Goal: Information Seeking & Learning: Find specific fact

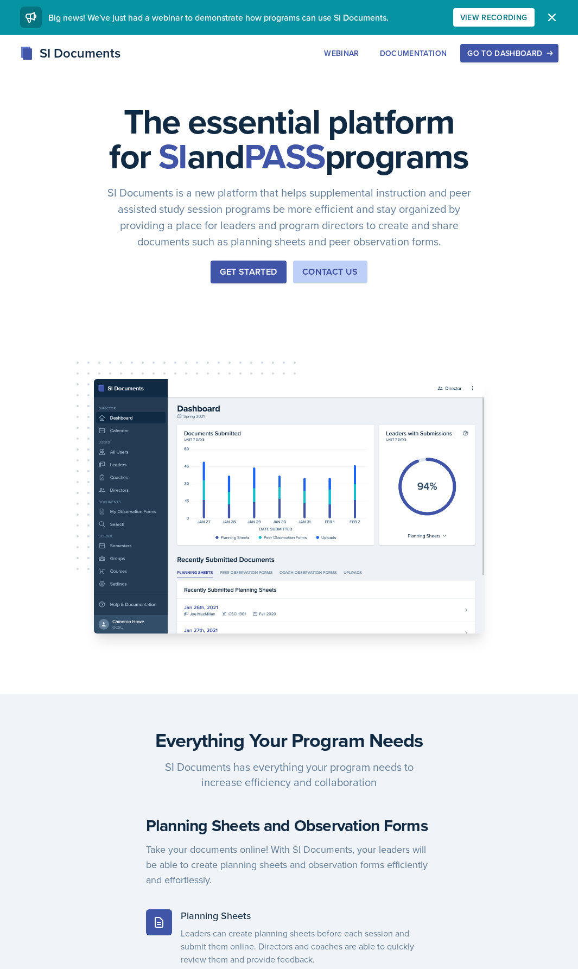
click at [257, 279] on div "Get Started" at bounding box center [248, 272] width 57 height 13
click at [496, 53] on div "Go to Dashboard" at bounding box center [510, 53] width 84 height 9
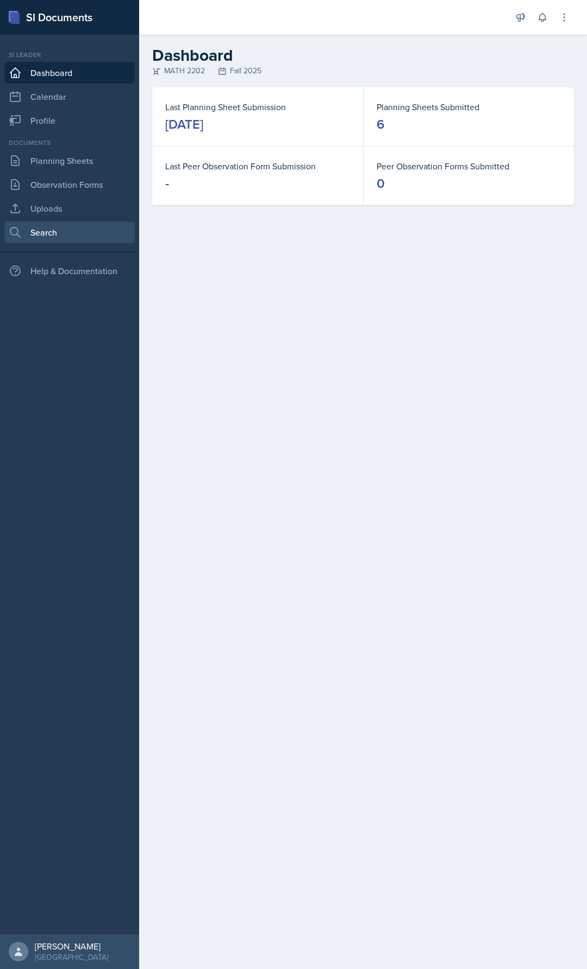
click at [66, 229] on link "Search" at bounding box center [69, 233] width 130 height 22
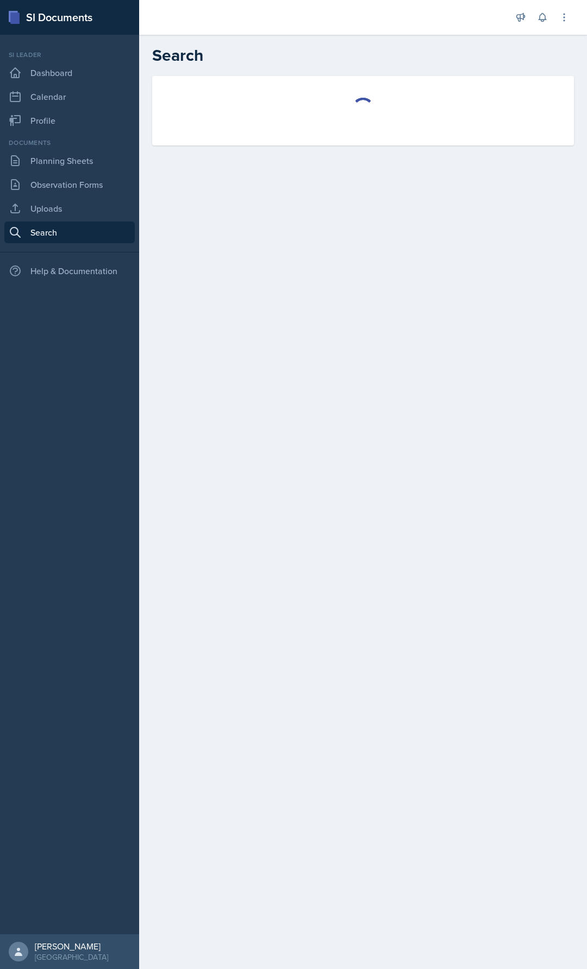
select select "all"
select select "1"
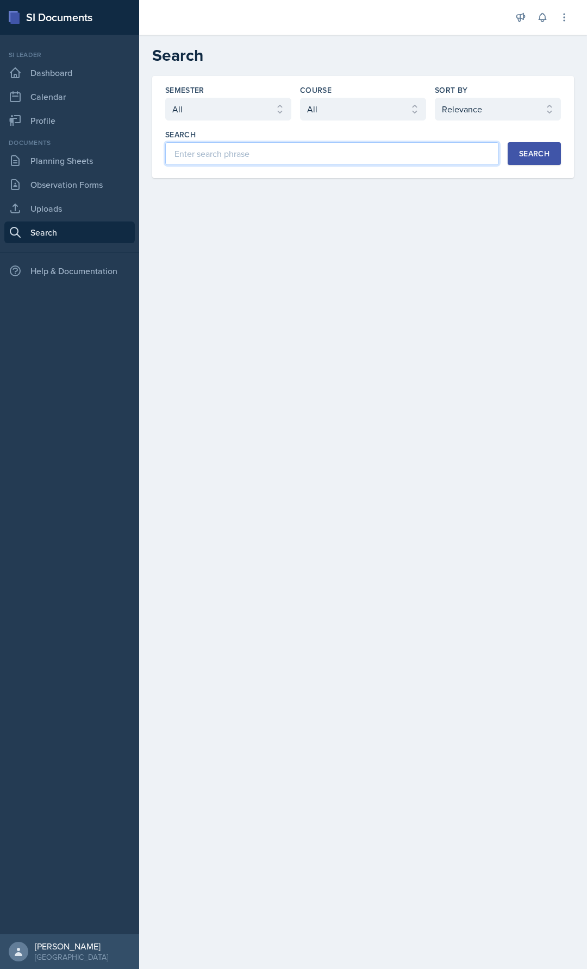
click at [246, 148] on input at bounding box center [331, 153] width 333 height 23
type input "arc length"
click at [362, 113] on select "Select course All ACCT 2101 ACCT 2102 ACCT 4050 ANTH 1102 ANTH 3301 ARCH 1000 A…" at bounding box center [363, 109] width 126 height 23
click at [369, 108] on select "Select course All ACCT 2101 ACCT 2102 ACCT 4050 ANTH 1102 ANTH 3301 ARCH 1000 A…" at bounding box center [363, 109] width 126 height 23
select select "888eba85-ce35-425b-8fd7-94794d548725"
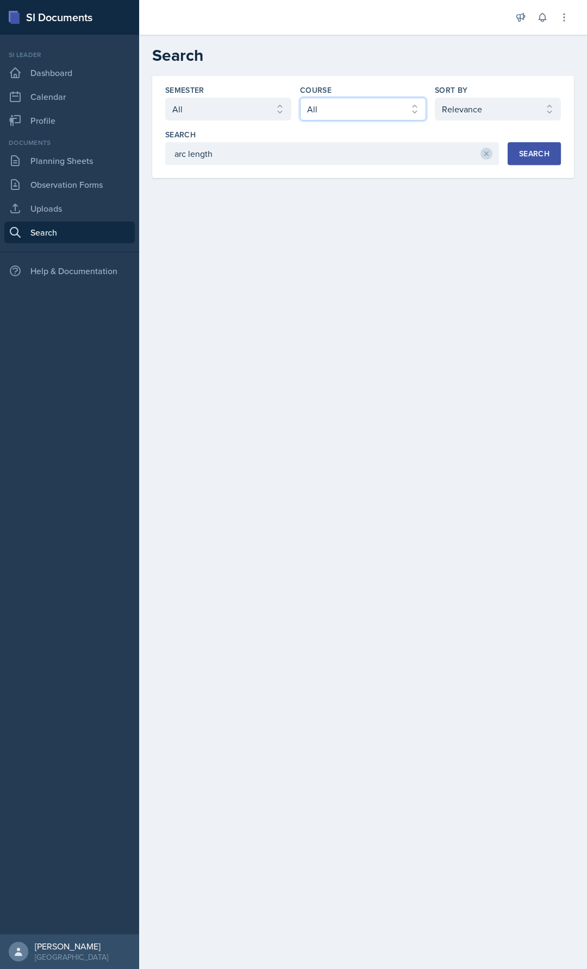
click at [300, 98] on select "Select course All ACCT 2101 ACCT 2102 ACCT 4050 ANTH 1102 ANTH 3301 ARCH 1000 A…" at bounding box center [363, 109] width 126 height 23
click at [546, 148] on button "Search" at bounding box center [533, 153] width 53 height 23
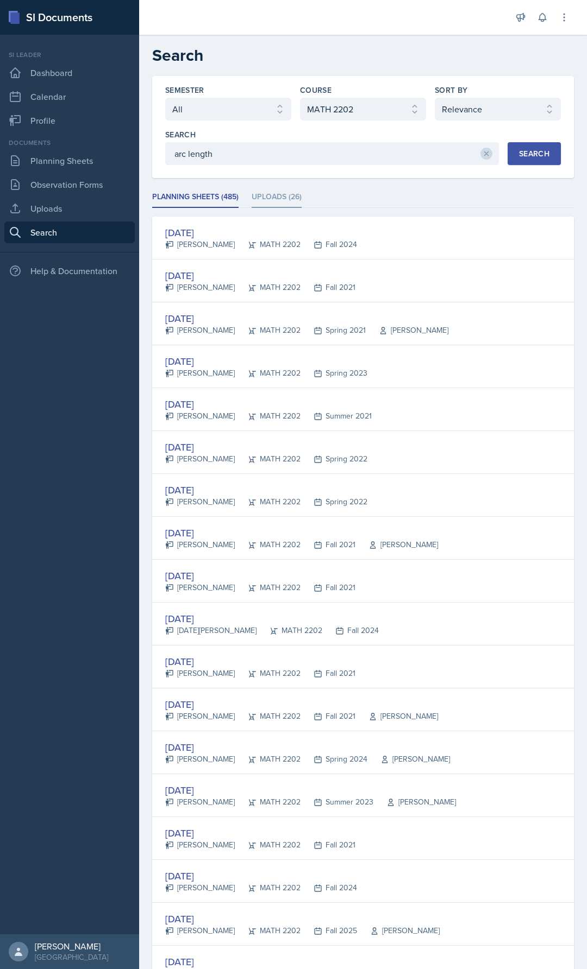
click at [277, 198] on li "Uploads (26)" at bounding box center [276, 197] width 50 height 21
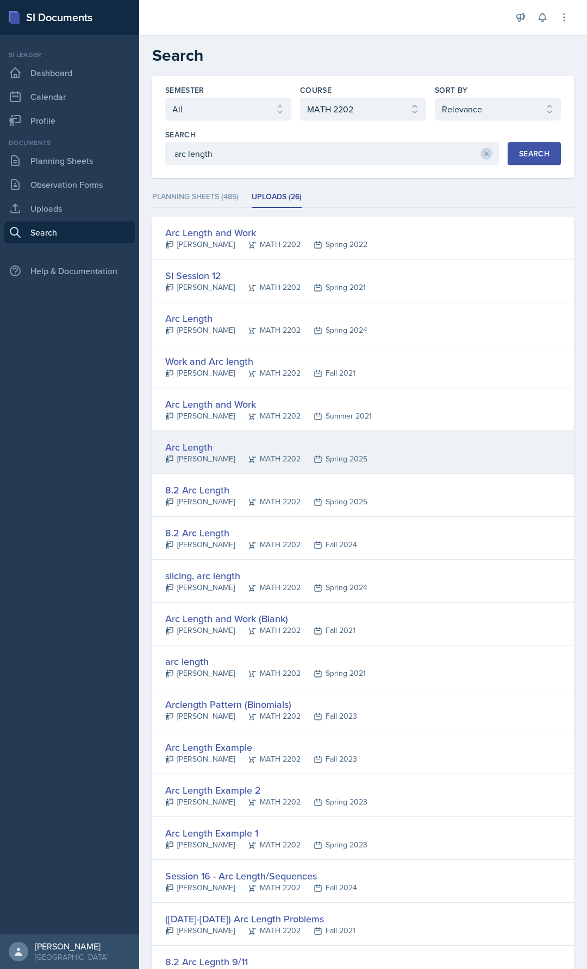
click at [253, 451] on div "Arc Length" at bounding box center [266, 447] width 202 height 15
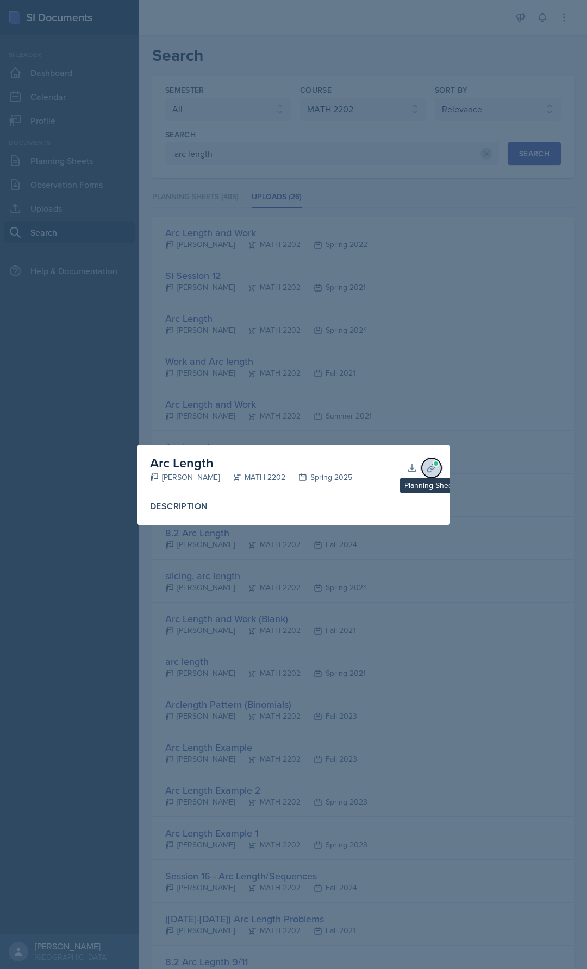
click at [427, 464] on icon at bounding box center [431, 468] width 11 height 11
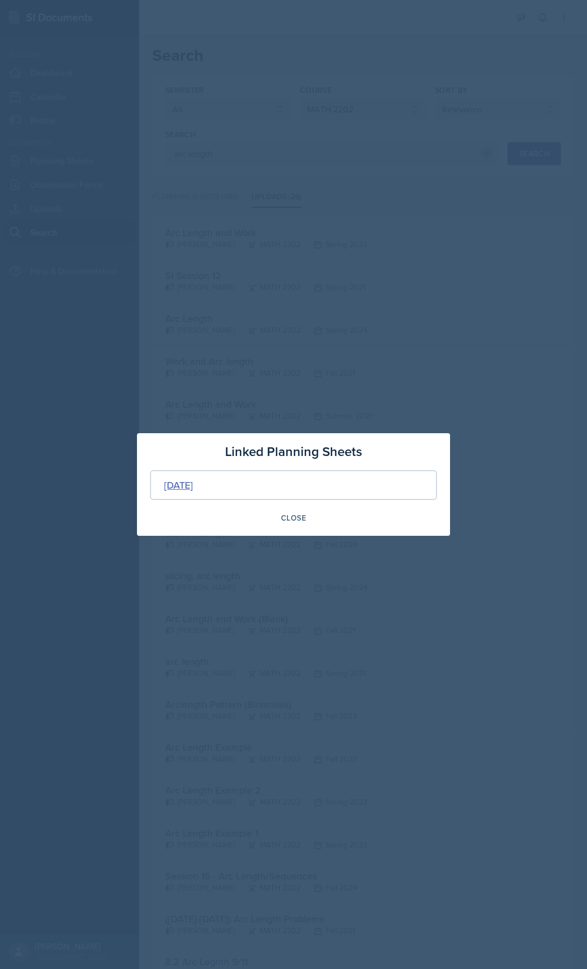
click at [193, 483] on div "[DATE]" at bounding box center [178, 485] width 29 height 15
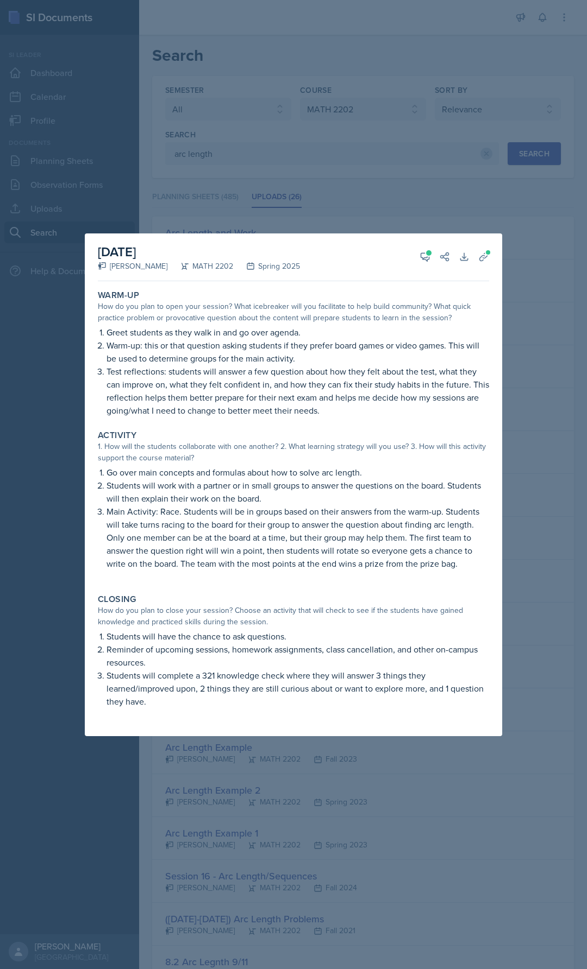
click at [553, 284] on div at bounding box center [293, 484] width 587 height 969
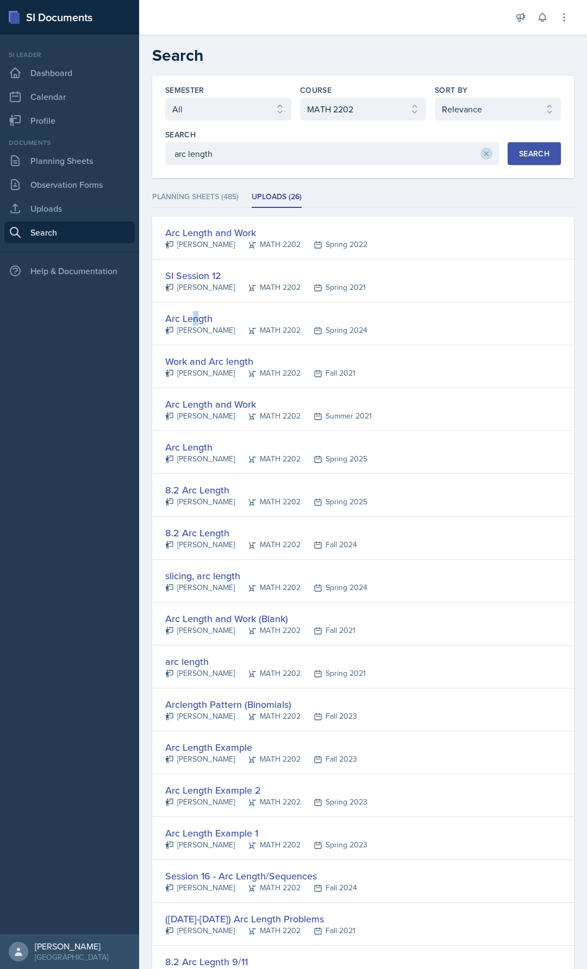
click at [193, 320] on div "Arc Length" at bounding box center [266, 318] width 202 height 15
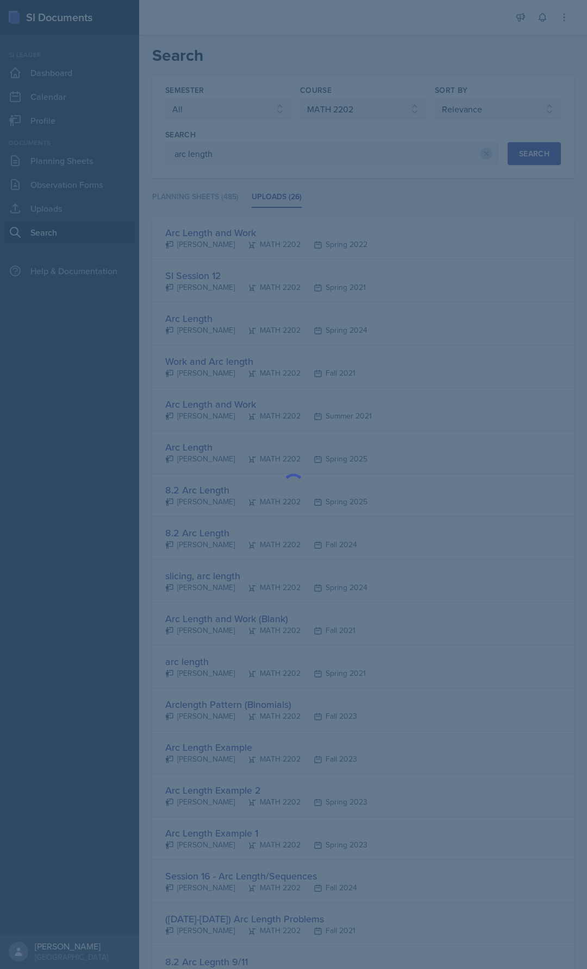
click at [384, 314] on div at bounding box center [293, 484] width 587 height 969
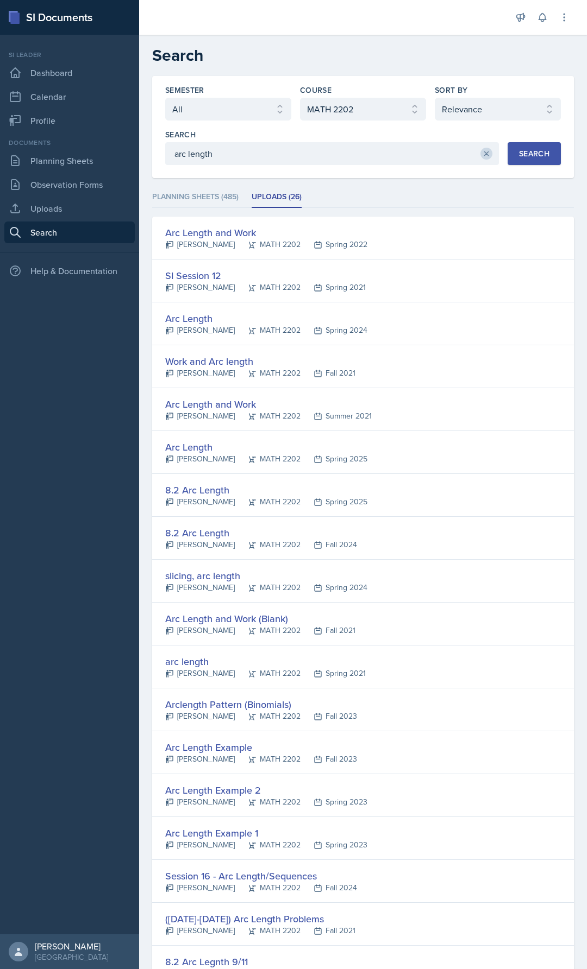
click at [482, 152] on icon at bounding box center [486, 154] width 8 height 8
click at [356, 142] on div "Search" at bounding box center [331, 147] width 333 height 36
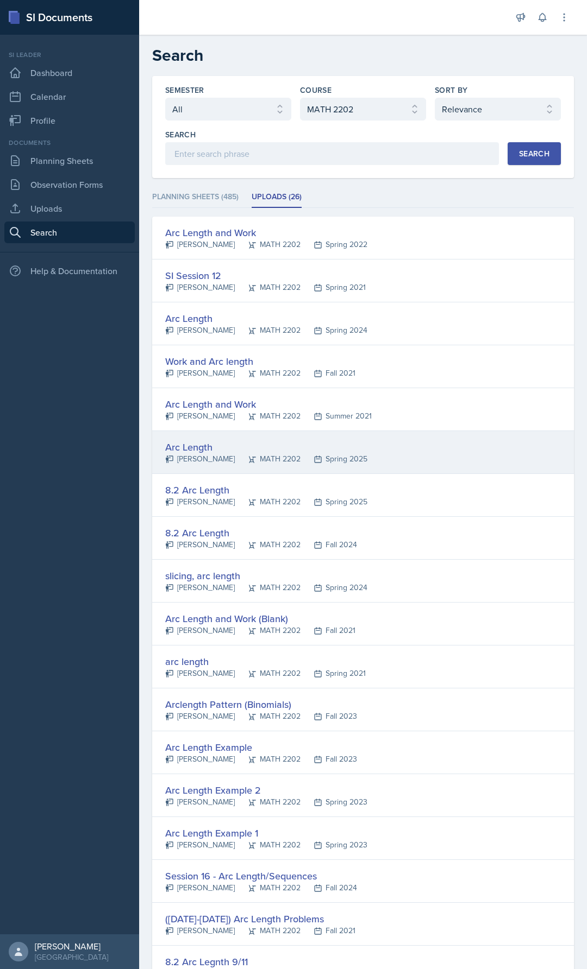
click at [211, 447] on div "Arc Length" at bounding box center [266, 447] width 202 height 15
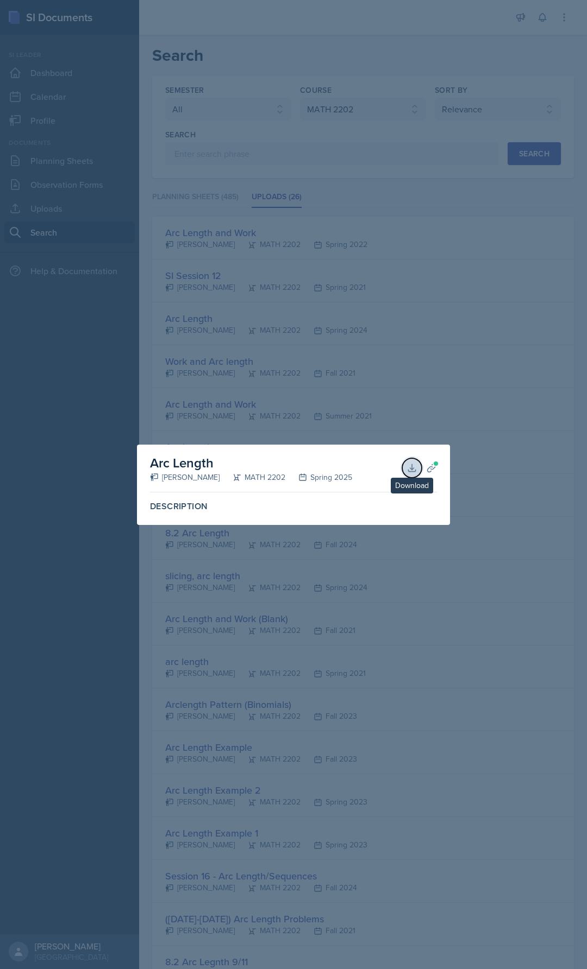
click at [409, 468] on icon at bounding box center [411, 468] width 11 height 11
